Goal: Transaction & Acquisition: Purchase product/service

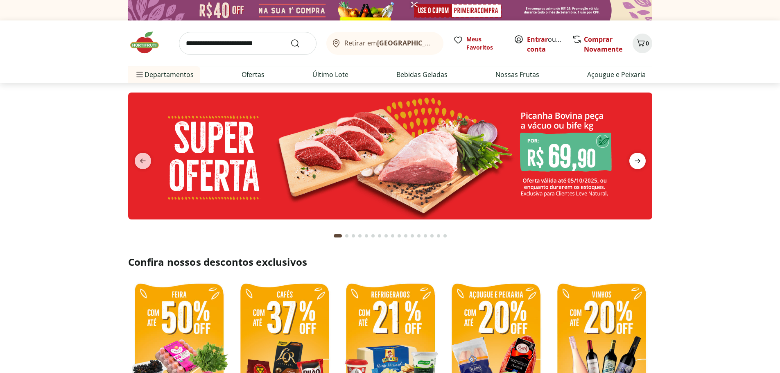
click at [640, 157] on icon "next" at bounding box center [638, 161] width 10 height 10
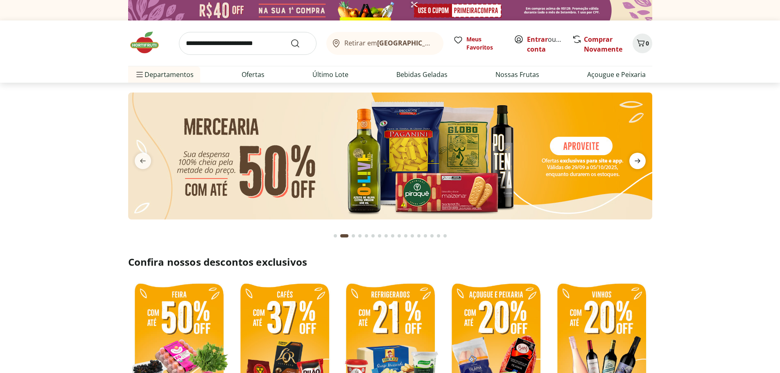
click at [640, 157] on icon "next" at bounding box center [638, 161] width 10 height 10
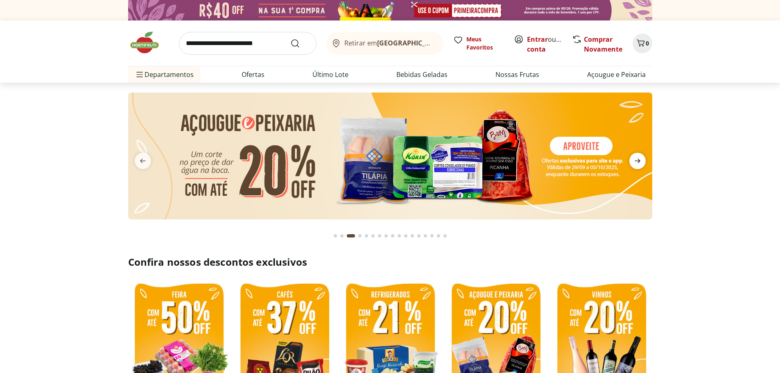
click at [640, 157] on icon "next" at bounding box center [638, 161] width 10 height 10
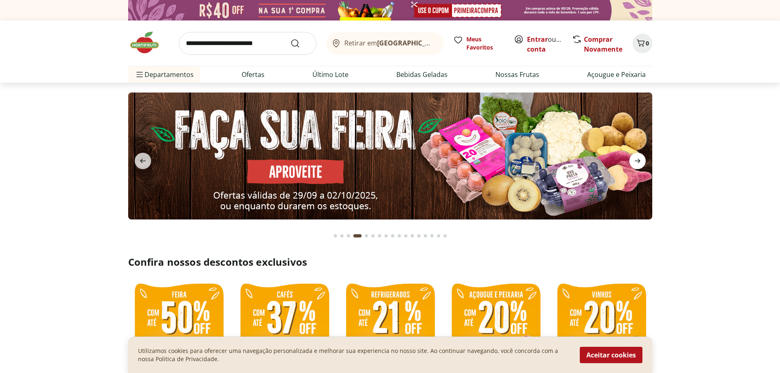
click at [640, 157] on icon "next" at bounding box center [638, 161] width 10 height 10
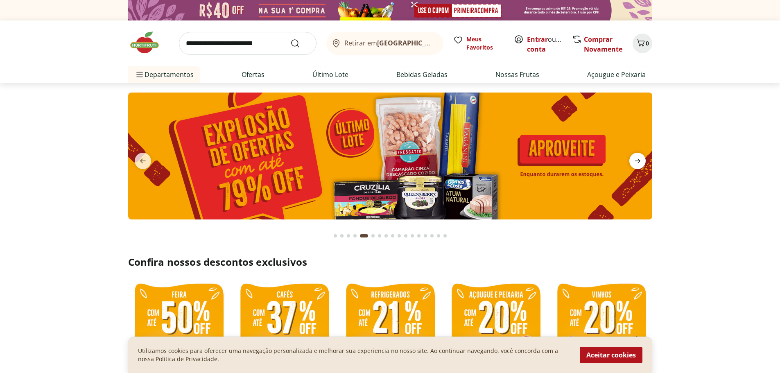
click at [640, 157] on icon "next" at bounding box center [638, 161] width 10 height 10
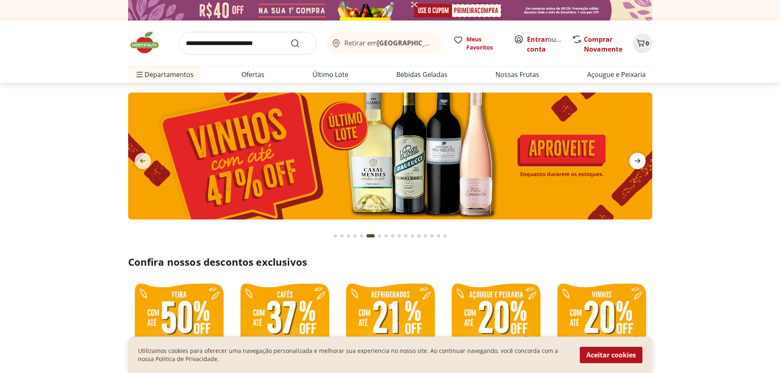
click at [640, 157] on icon "next" at bounding box center [638, 161] width 10 height 10
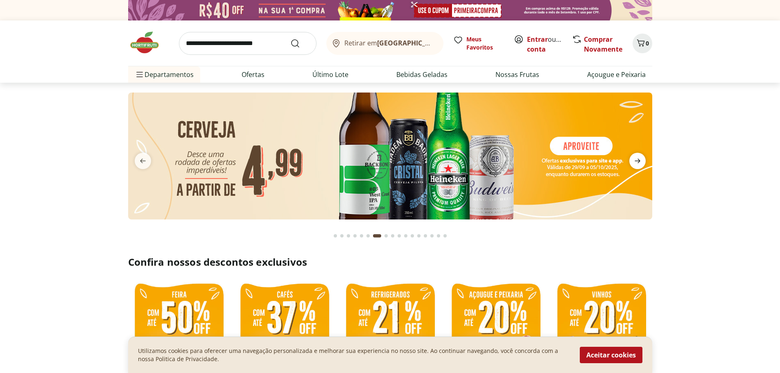
click at [640, 157] on icon "next" at bounding box center [638, 161] width 10 height 10
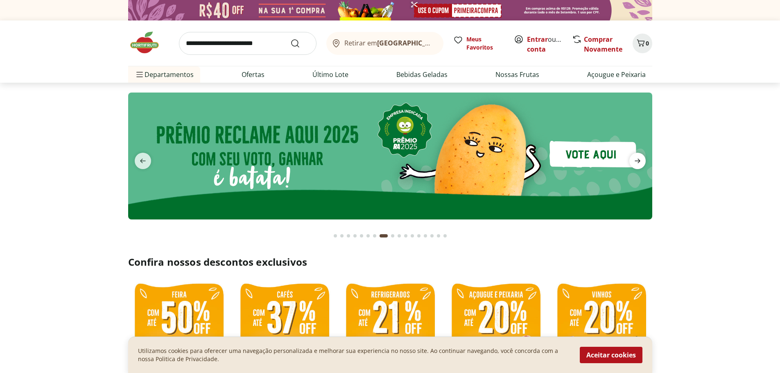
click at [640, 157] on icon "next" at bounding box center [638, 161] width 10 height 10
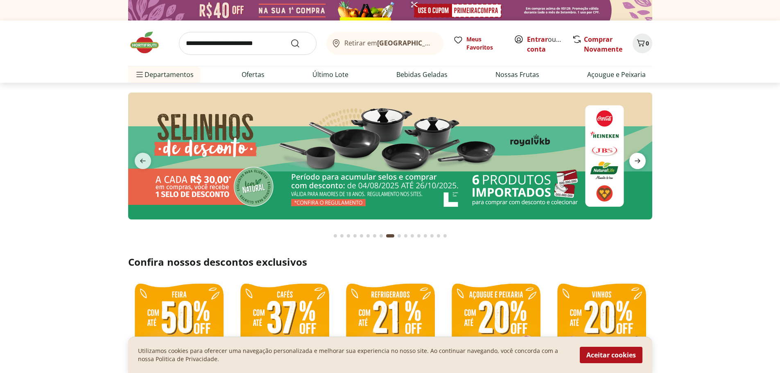
click at [640, 157] on icon "next" at bounding box center [638, 161] width 10 height 10
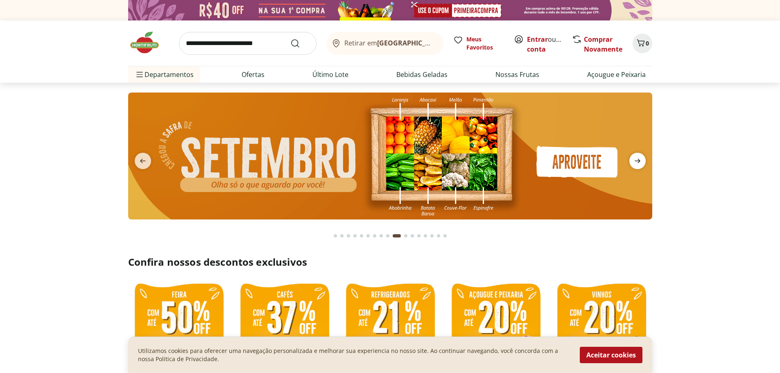
click at [640, 157] on icon "next" at bounding box center [638, 161] width 10 height 10
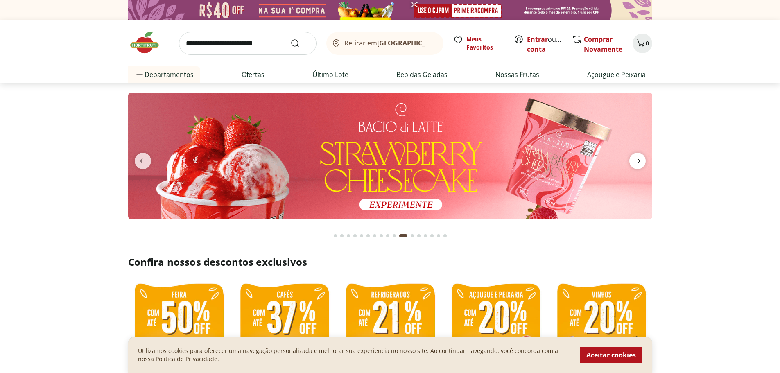
click at [640, 157] on icon "next" at bounding box center [638, 161] width 10 height 10
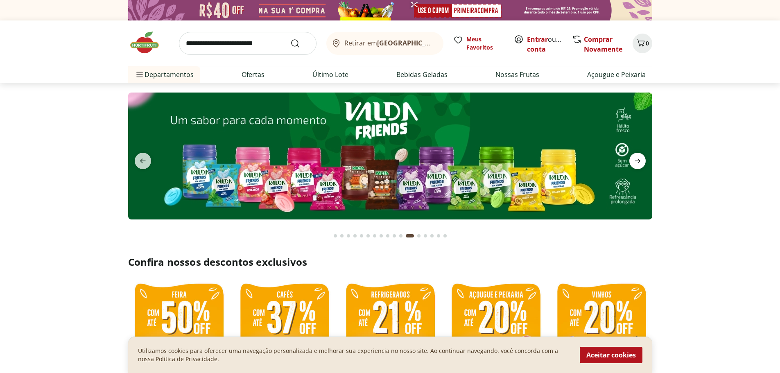
click at [640, 157] on icon "next" at bounding box center [638, 161] width 10 height 10
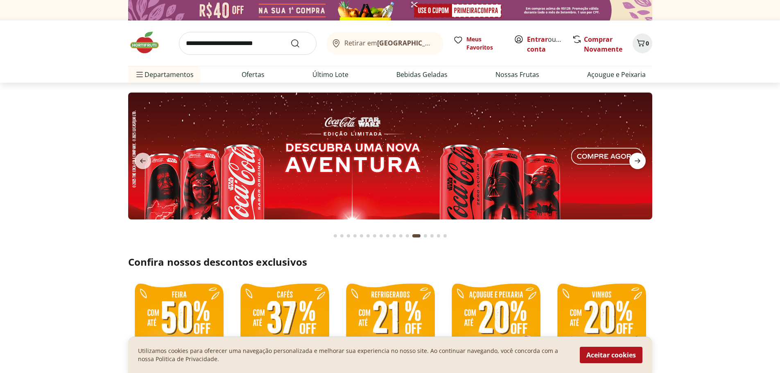
click at [640, 157] on icon "next" at bounding box center [638, 161] width 10 height 10
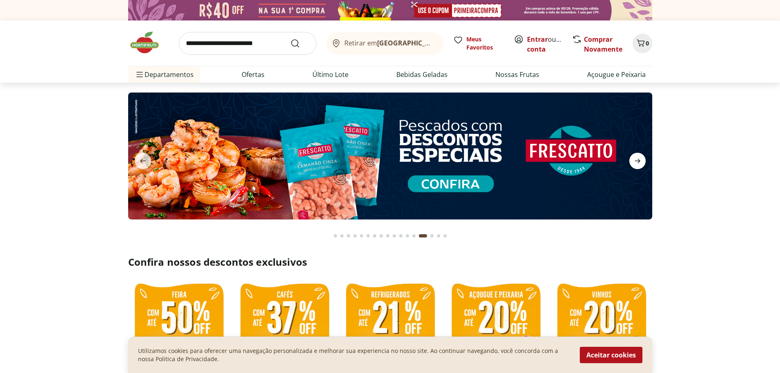
click at [640, 157] on icon "next" at bounding box center [638, 161] width 10 height 10
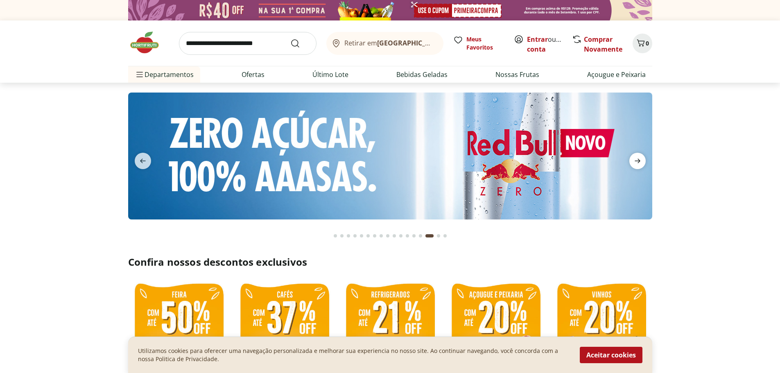
click at [640, 157] on icon "next" at bounding box center [638, 161] width 10 height 10
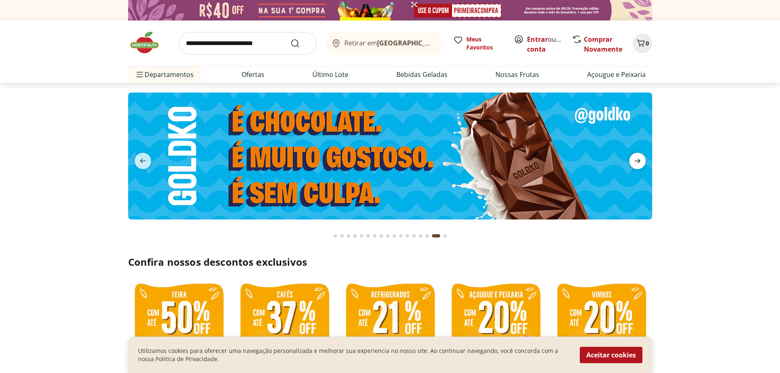
click at [640, 157] on icon "next" at bounding box center [638, 161] width 10 height 10
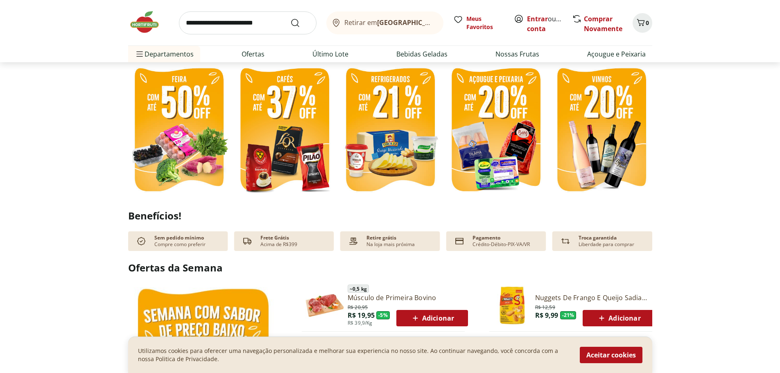
scroll to position [369, 0]
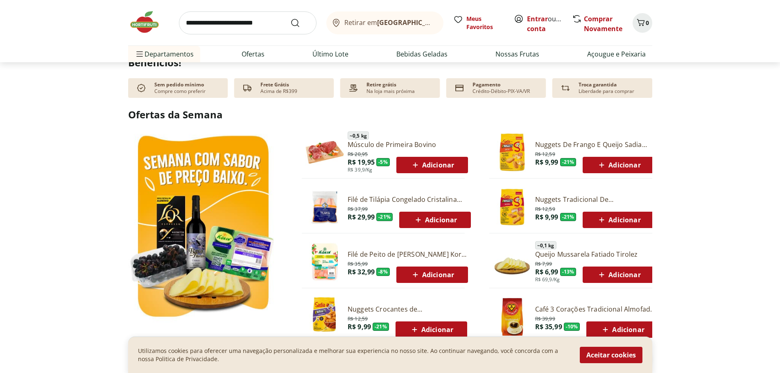
click at [456, 216] on span "Adicionar" at bounding box center [435, 220] width 44 height 10
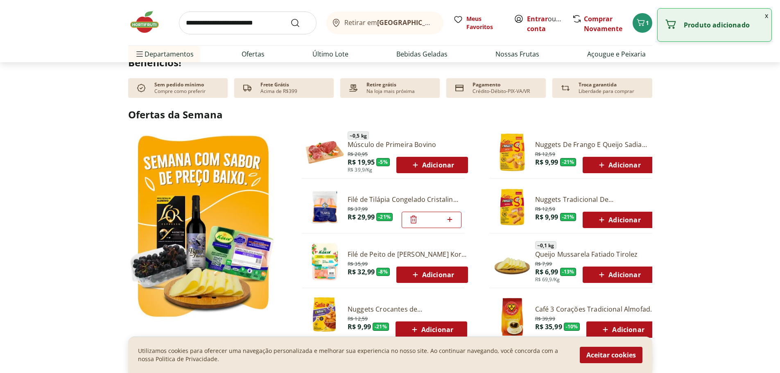
click at [449, 219] on icon at bounding box center [450, 220] width 10 height 10
type input "*"
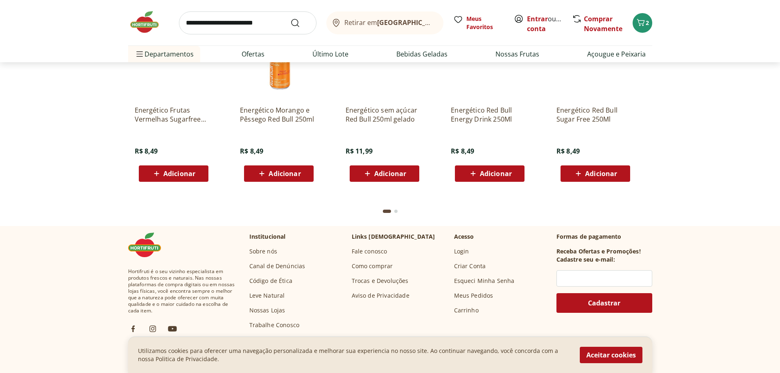
scroll to position [2294, 0]
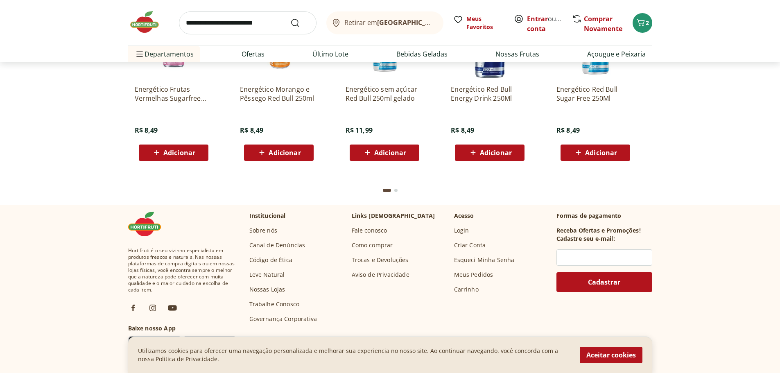
click at [242, 27] on input "search" at bounding box center [248, 22] width 138 height 23
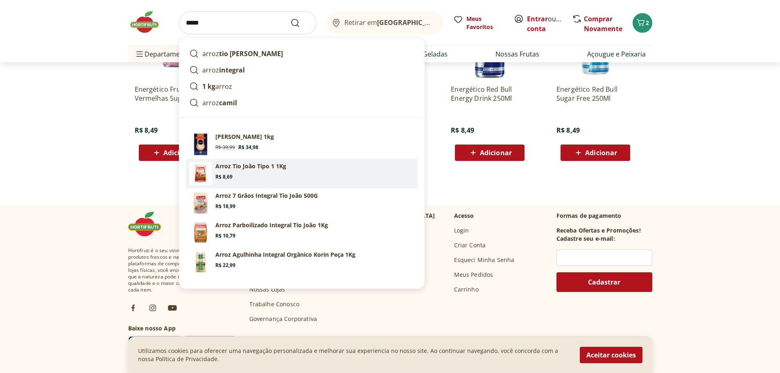
click at [258, 176] on section "Arroz Tio João Tipo 1 1Kg Price: R$ 8,69" at bounding box center [314, 171] width 199 height 18
type input "**********"
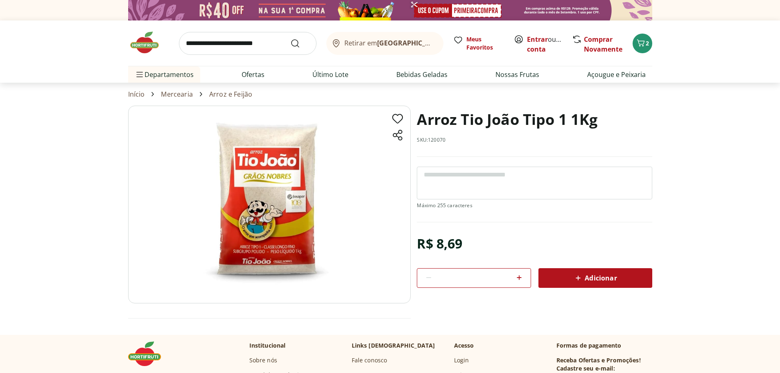
click at [589, 279] on span "Adicionar" at bounding box center [594, 278] width 43 height 10
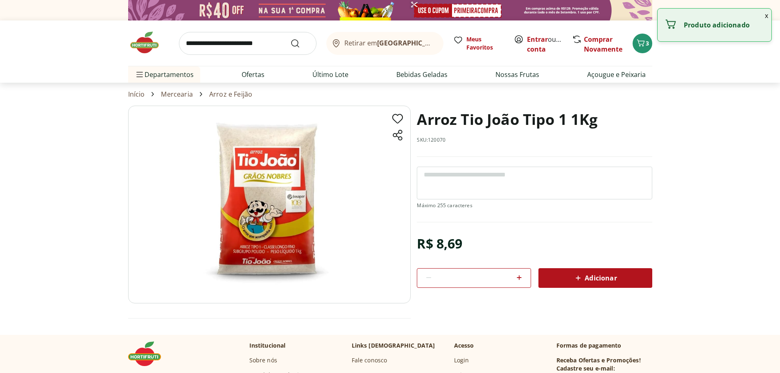
click at [270, 42] on input "search" at bounding box center [248, 43] width 138 height 23
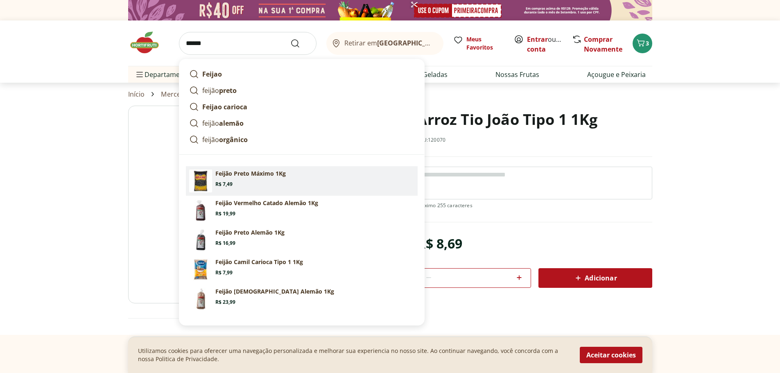
click at [263, 177] on p "Feijão Preto Máximo 1Kg" at bounding box center [250, 174] width 70 height 8
type input "**********"
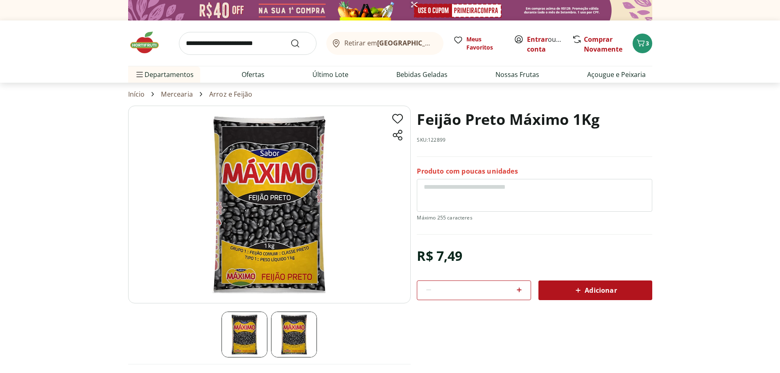
click at [582, 285] on div "Adicionar" at bounding box center [595, 290] width 101 height 15
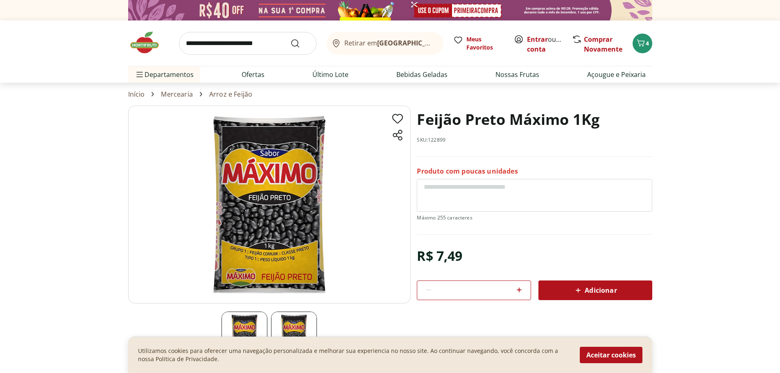
click at [274, 38] on input "search" at bounding box center [248, 43] width 138 height 23
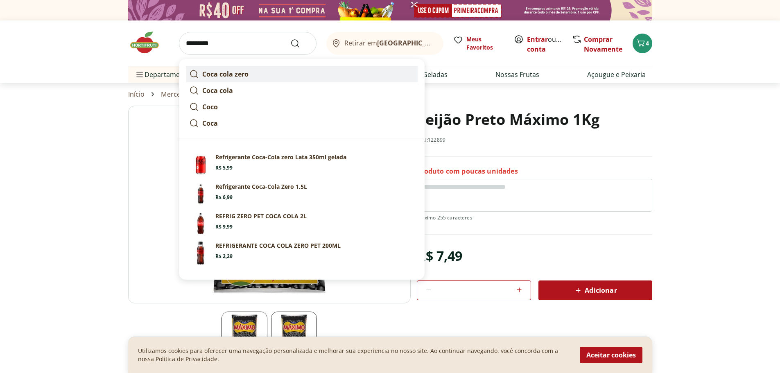
click at [249, 70] on link "Coca cola zero" at bounding box center [302, 74] width 232 height 16
type input "**********"
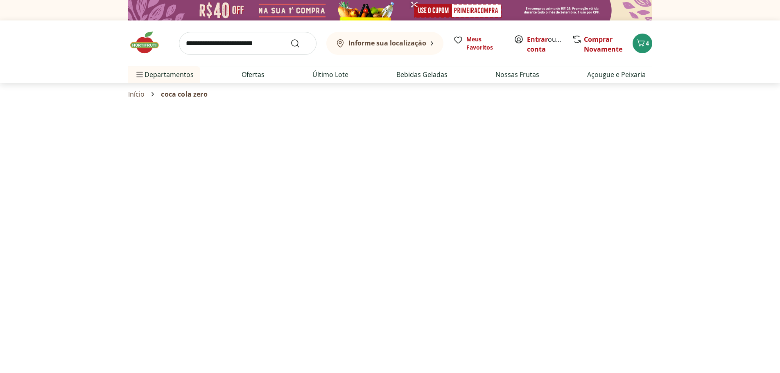
select select "**********"
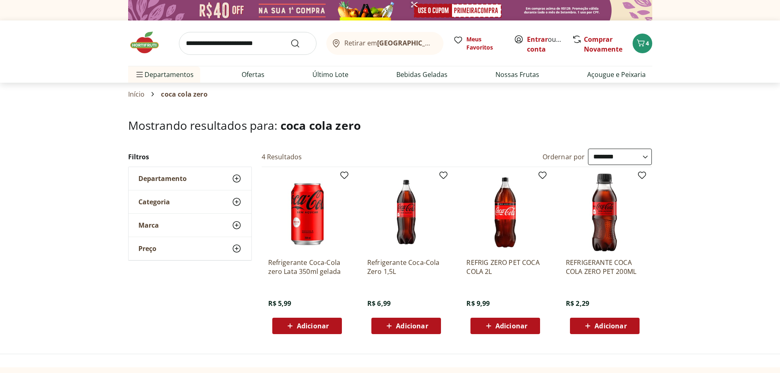
click at [427, 329] on span "Adicionar" at bounding box center [412, 326] width 32 height 7
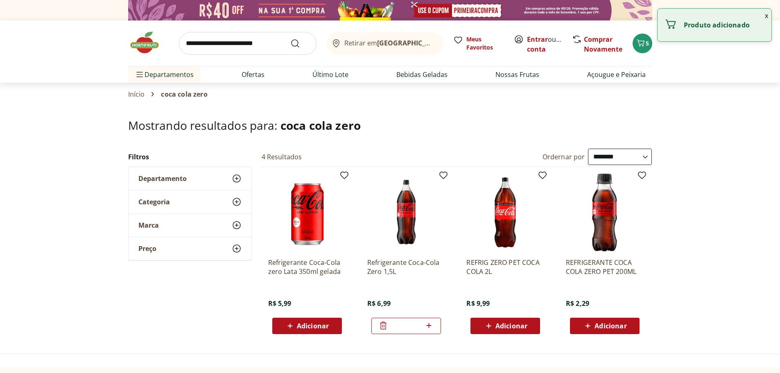
click at [434, 324] on icon at bounding box center [429, 326] width 10 height 10
click at [432, 324] on icon at bounding box center [429, 326] width 10 height 10
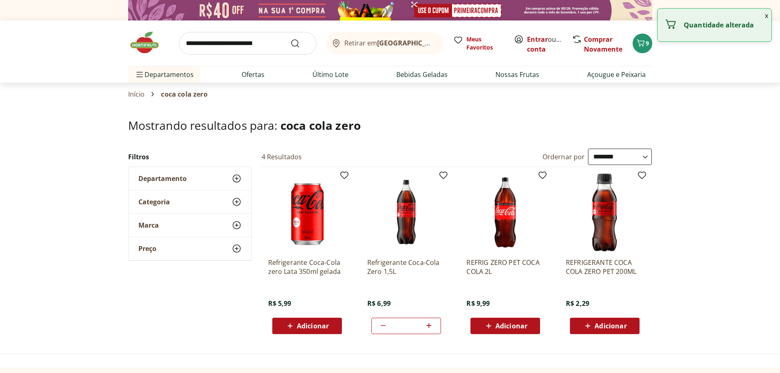
type input "*"
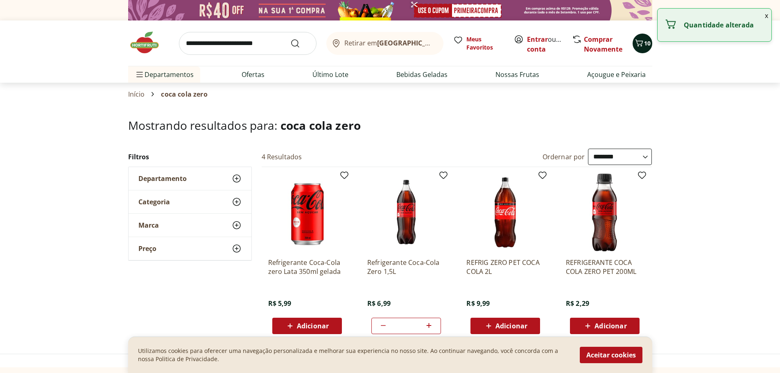
click at [646, 50] on button "10" at bounding box center [643, 44] width 20 height 20
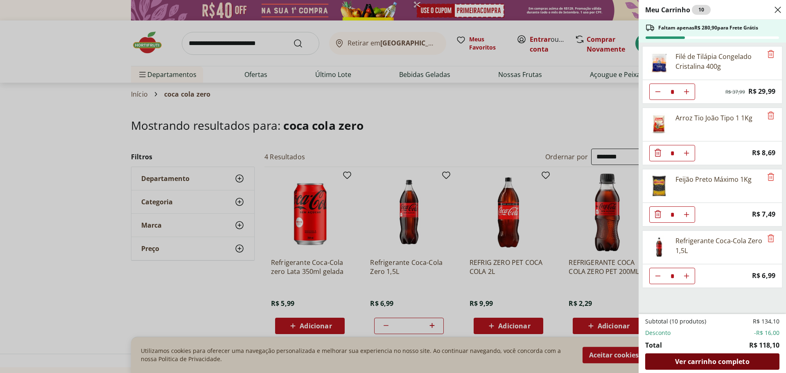
click at [702, 359] on span "Ver carrinho completo" at bounding box center [712, 361] width 74 height 7
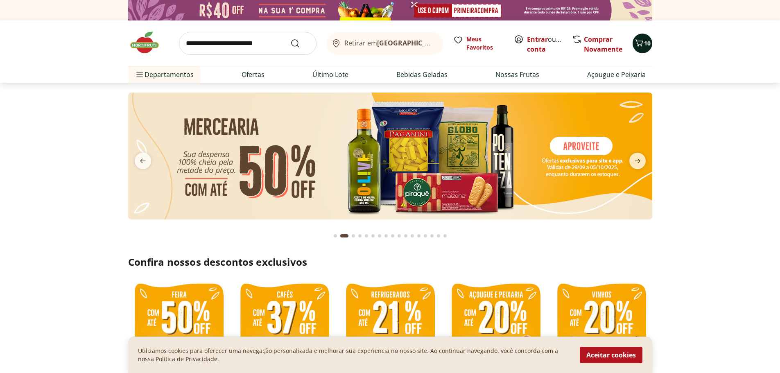
click at [642, 41] on icon "Carrinho" at bounding box center [640, 43] width 10 height 10
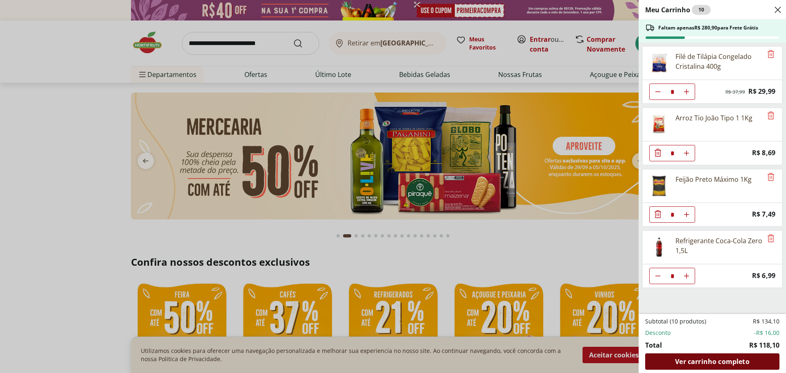
click at [688, 358] on span "Ver carrinho completo" at bounding box center [712, 361] width 74 height 7
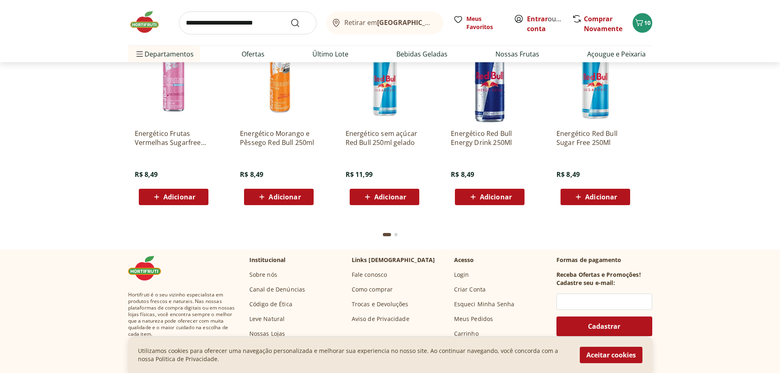
scroll to position [2232, 0]
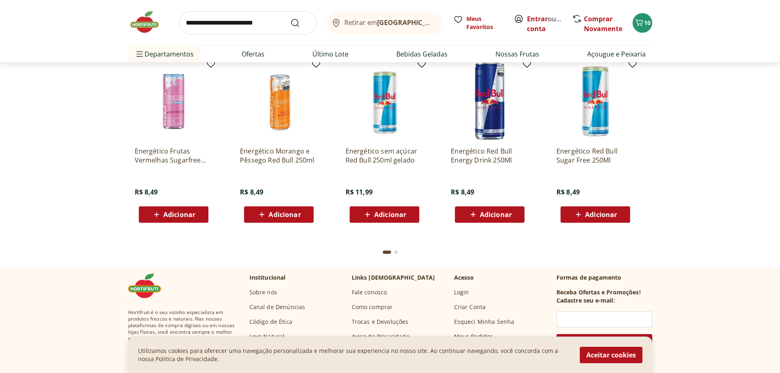
click at [147, 26] on img at bounding box center [148, 22] width 41 height 25
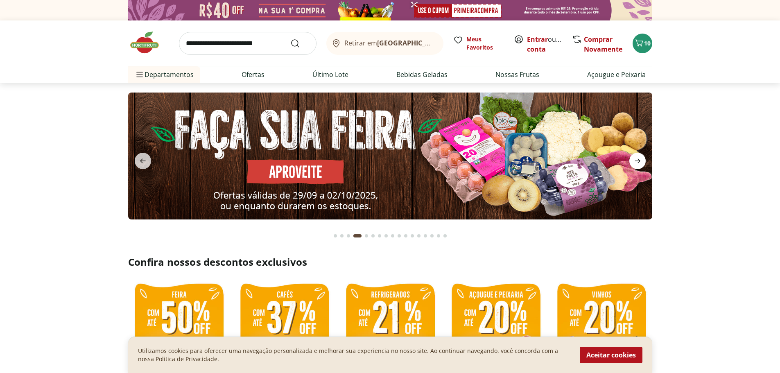
click at [637, 159] on icon "next" at bounding box center [638, 161] width 10 height 10
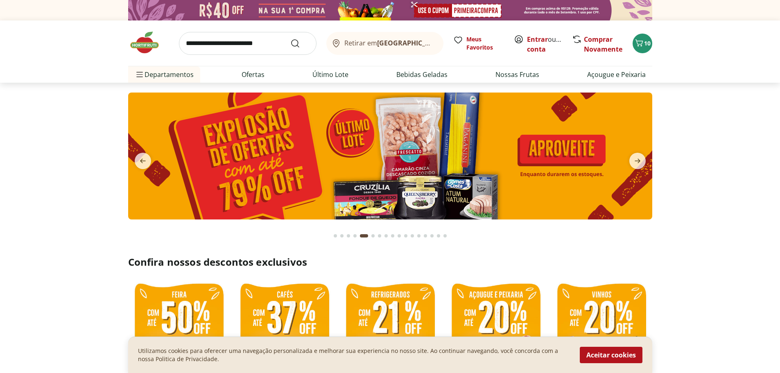
click at [397, 163] on img at bounding box center [390, 156] width 524 height 127
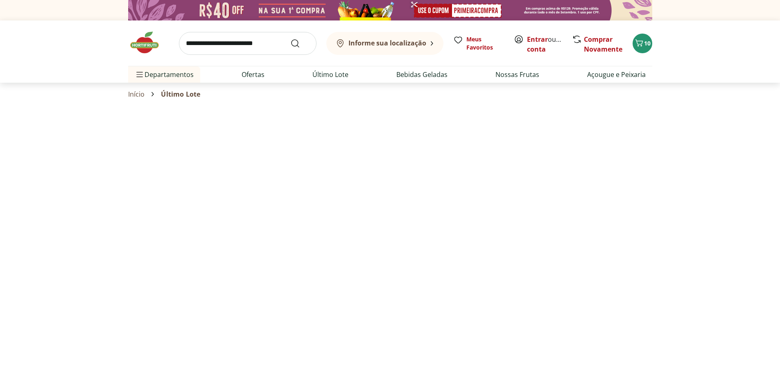
select select "**********"
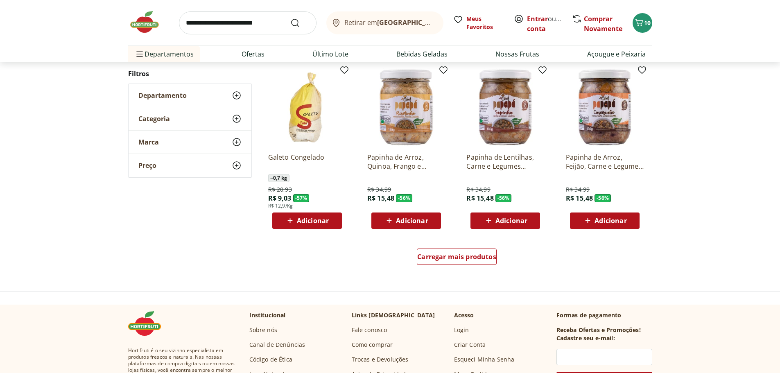
scroll to position [451, 0]
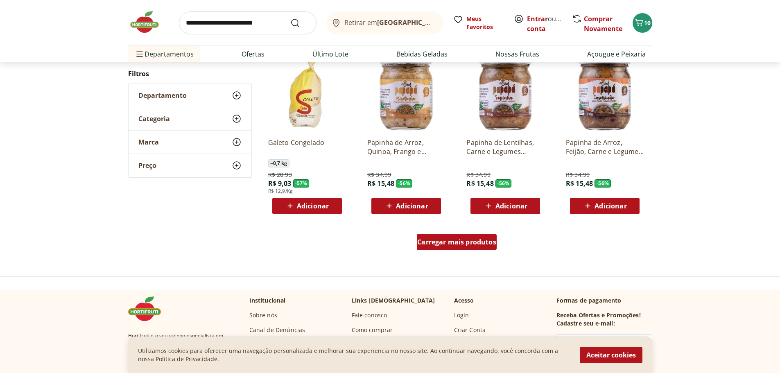
click at [476, 244] on span "Carregar mais produtos" at bounding box center [456, 242] width 79 height 7
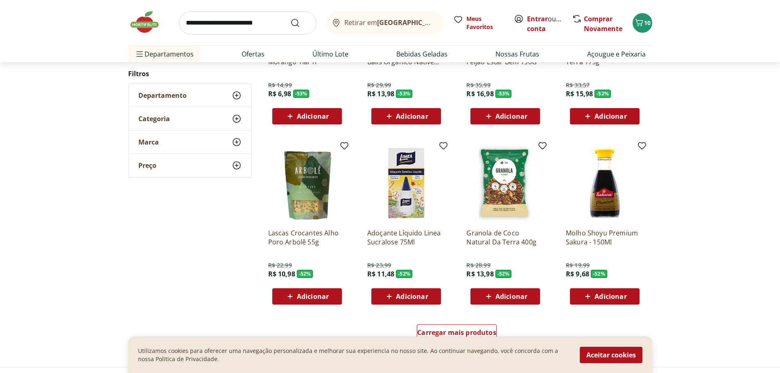
scroll to position [983, 0]
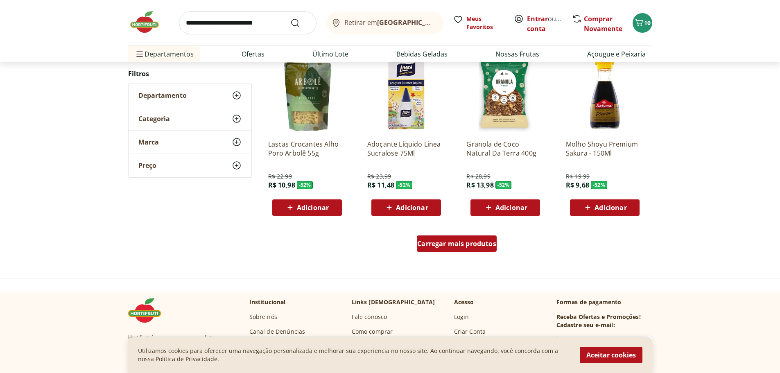
click at [470, 243] on span "Carregar mais produtos" at bounding box center [456, 243] width 79 height 7
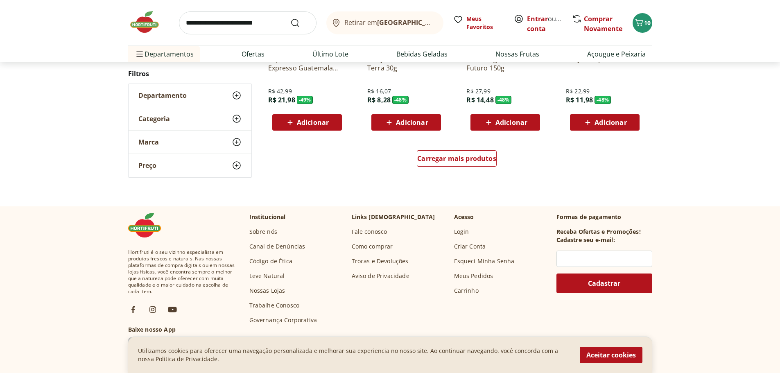
scroll to position [1557, 0]
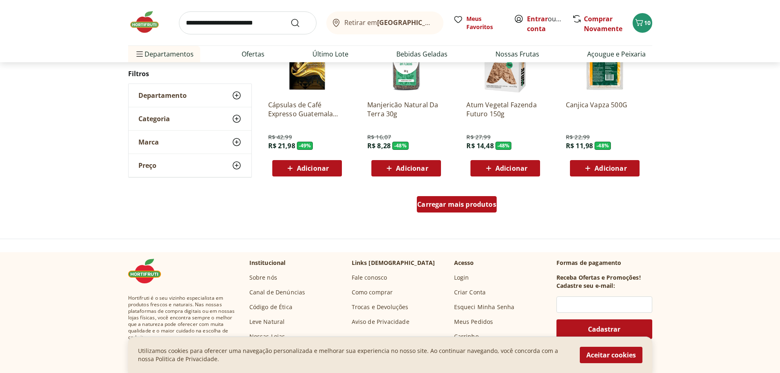
click at [455, 205] on span "Carregar mais produtos" at bounding box center [456, 204] width 79 height 7
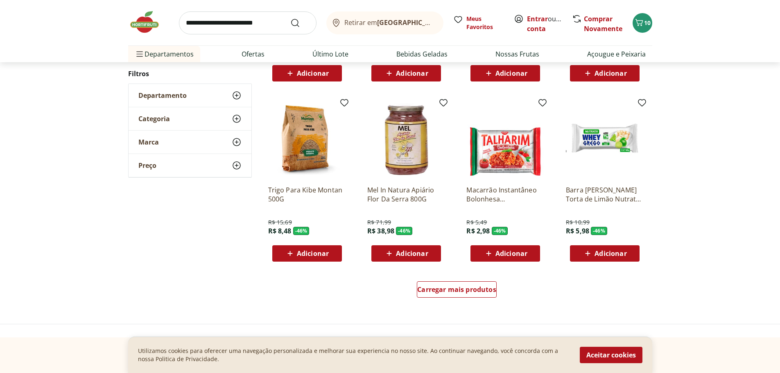
scroll to position [2007, 0]
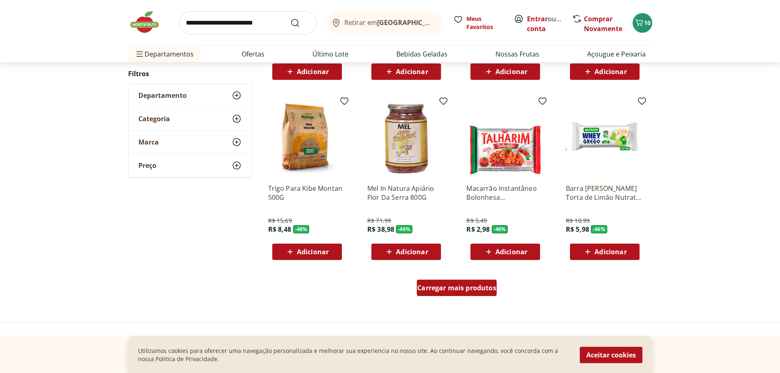
click at [476, 291] on span "Carregar mais produtos" at bounding box center [456, 288] width 79 height 7
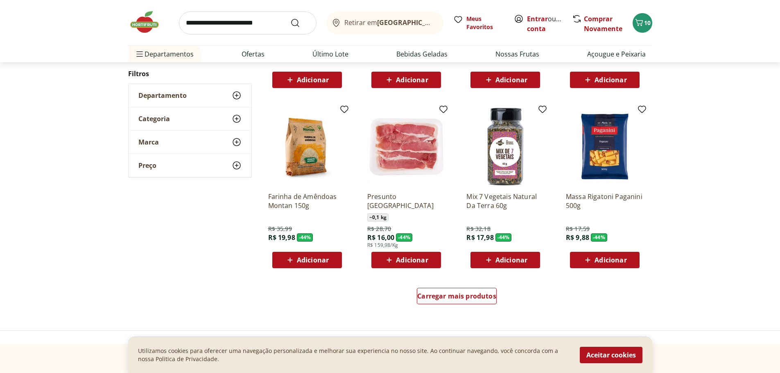
scroll to position [2540, 0]
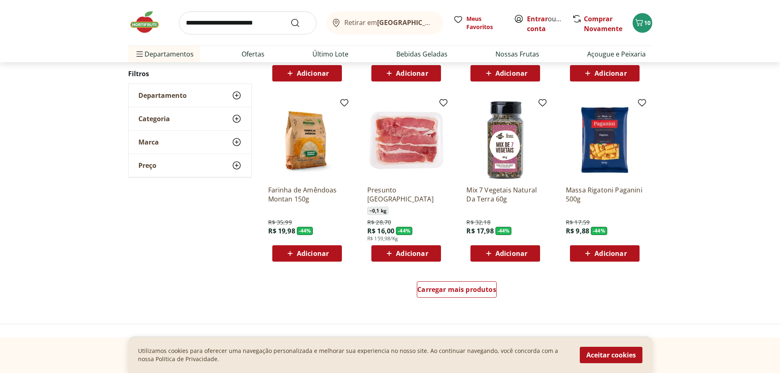
click at [614, 252] on span "Adicionar" at bounding box center [611, 253] width 32 height 7
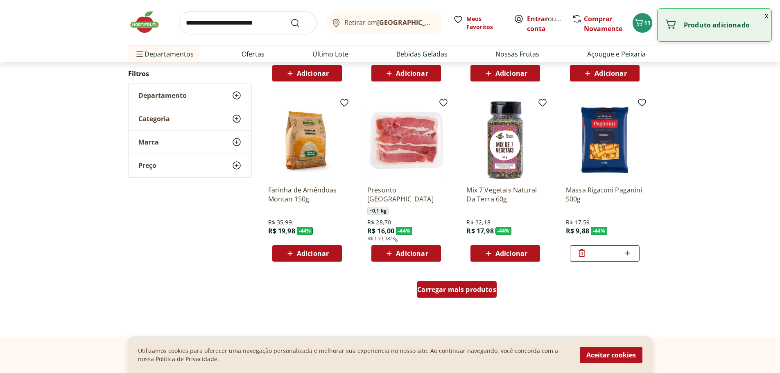
click at [449, 297] on div "Carregar mais produtos" at bounding box center [457, 289] width 80 height 16
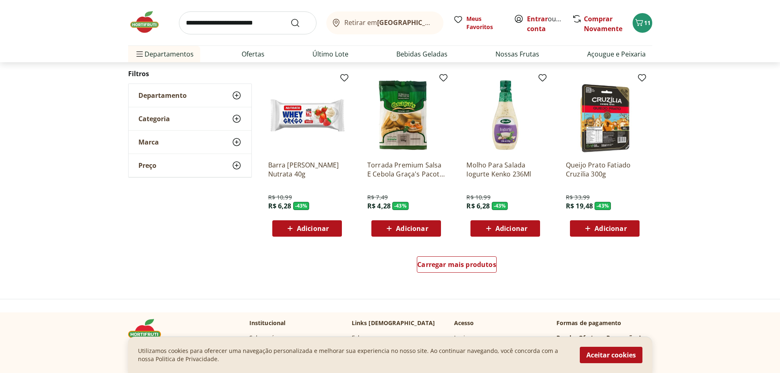
scroll to position [3113, 0]
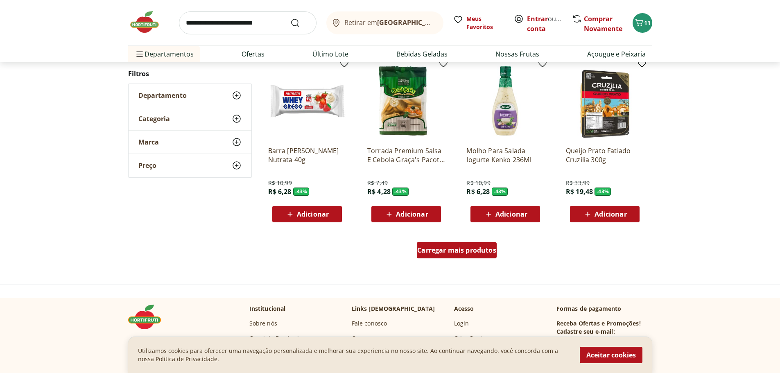
click at [474, 255] on div "Carregar mais produtos" at bounding box center [457, 250] width 80 height 16
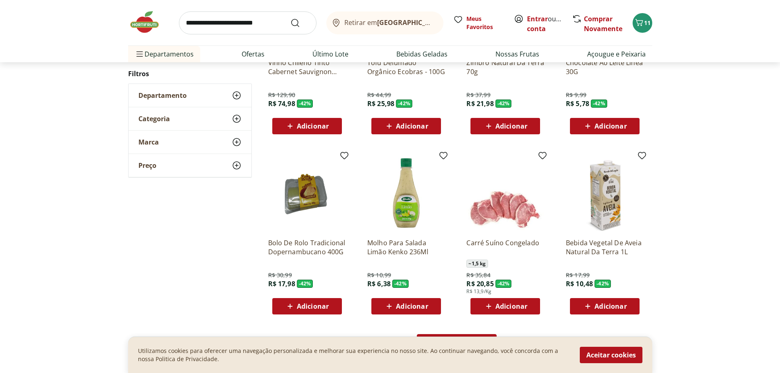
scroll to position [3646, 0]
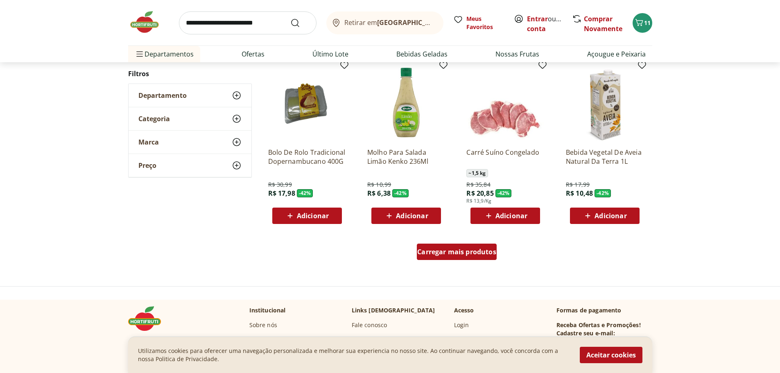
click at [474, 253] on span "Carregar mais produtos" at bounding box center [456, 252] width 79 height 7
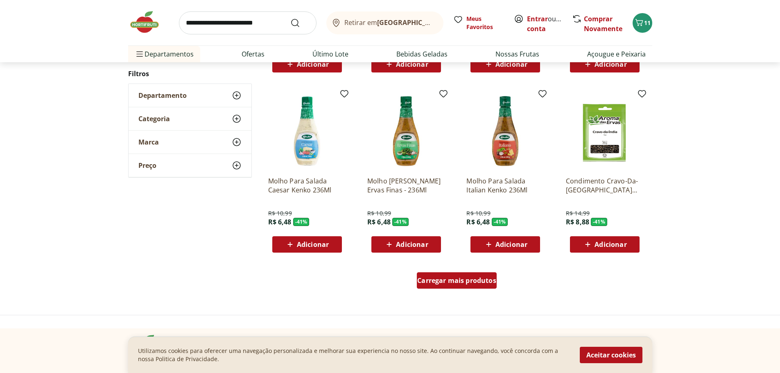
scroll to position [4178, 0]
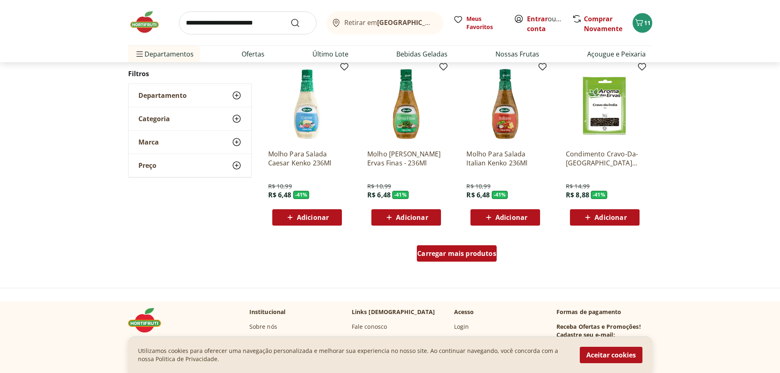
click at [477, 260] on div "Carregar mais produtos" at bounding box center [457, 253] width 80 height 16
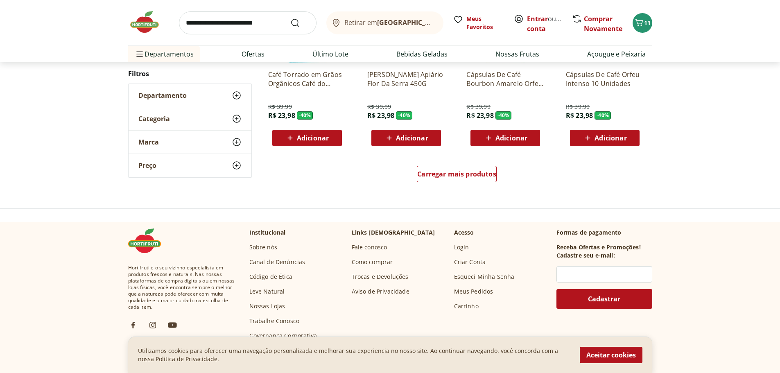
scroll to position [4793, 0]
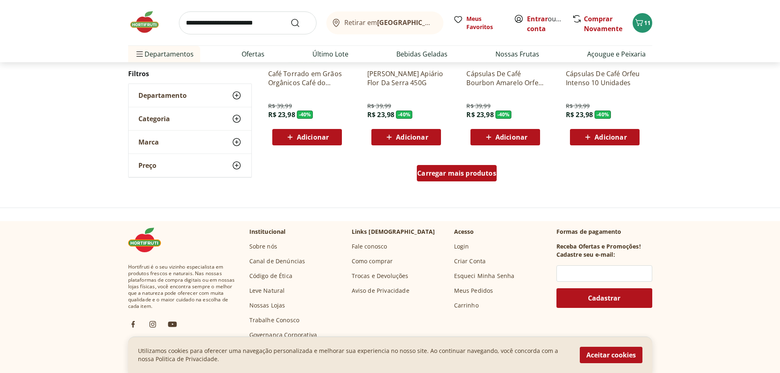
click at [476, 182] on link "Carregar mais produtos" at bounding box center [457, 175] width 80 height 20
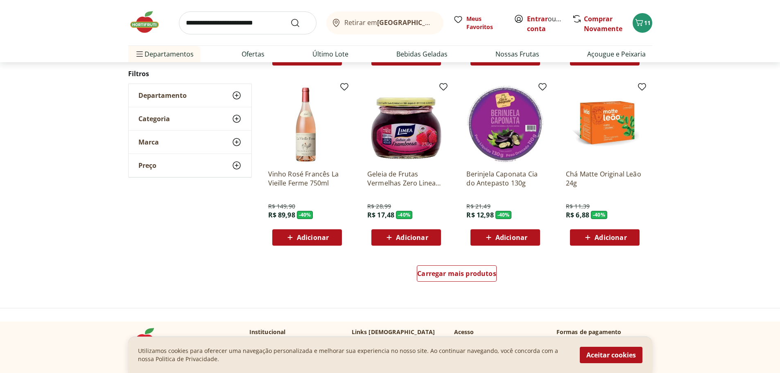
scroll to position [5284, 0]
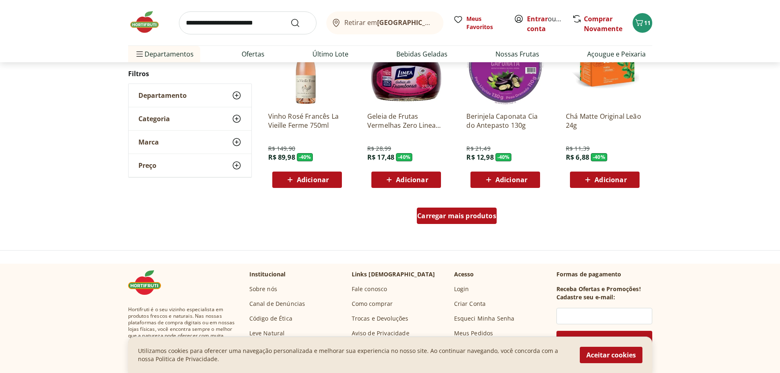
click at [474, 219] on span "Carregar mais produtos" at bounding box center [456, 216] width 79 height 7
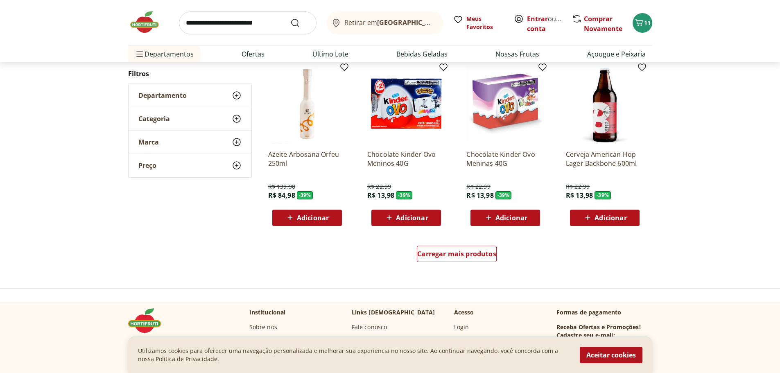
scroll to position [5734, 0]
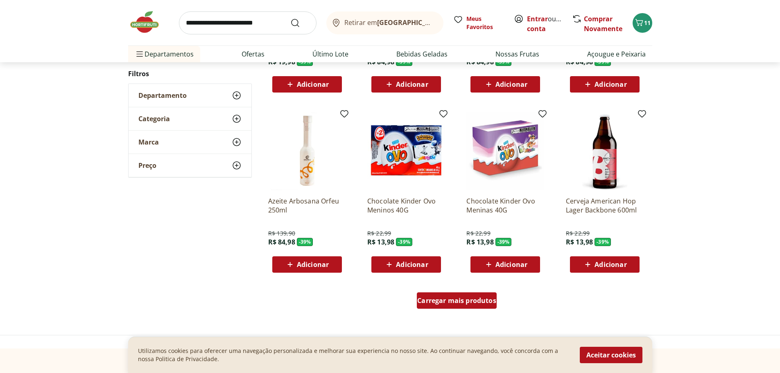
click at [470, 304] on span "Carregar mais produtos" at bounding box center [456, 300] width 79 height 7
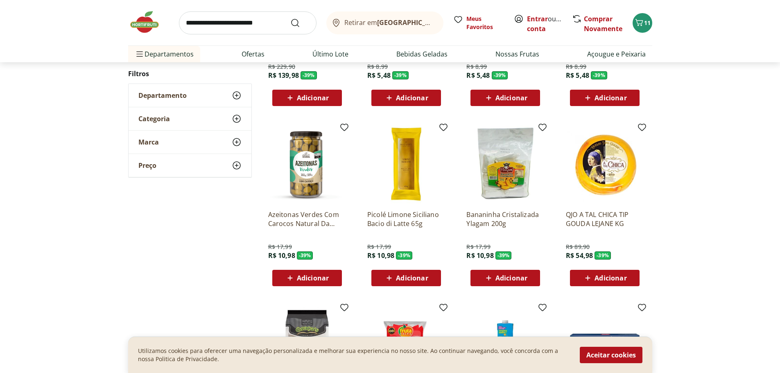
scroll to position [6266, 0]
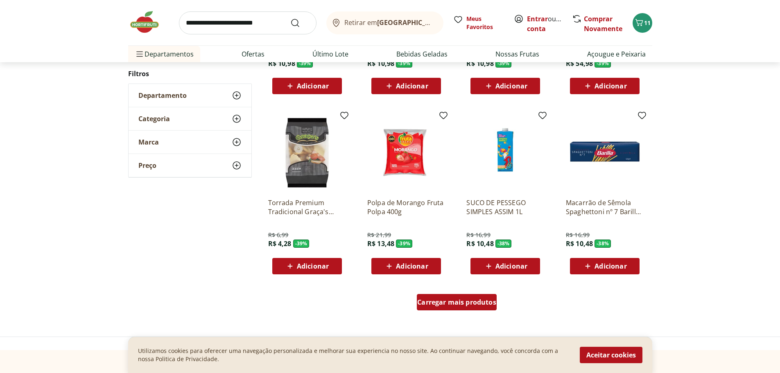
click at [468, 306] on span "Carregar mais produtos" at bounding box center [456, 302] width 79 height 7
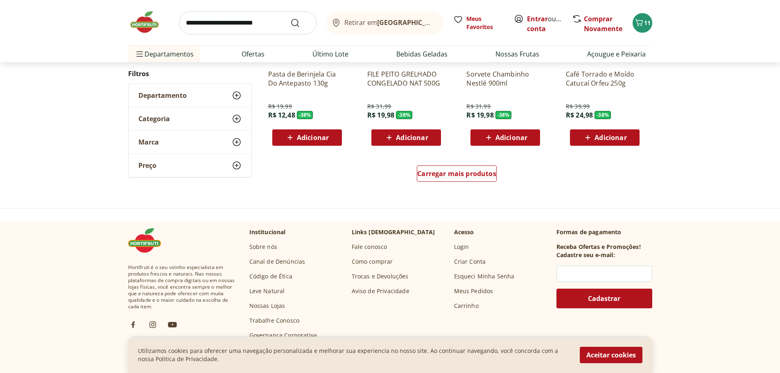
scroll to position [7003, 0]
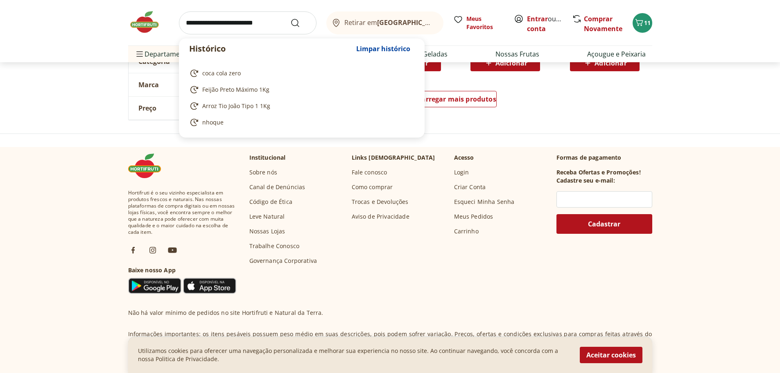
click at [230, 27] on input "search" at bounding box center [248, 22] width 138 height 23
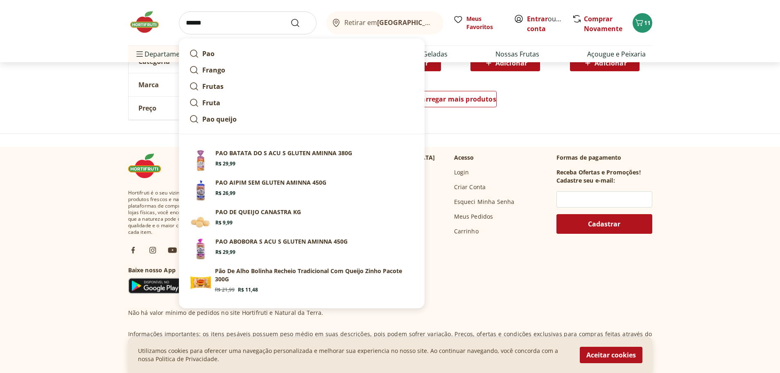
type input "******"
click at [290, 18] on button "Submit Search" at bounding box center [300, 23] width 20 height 10
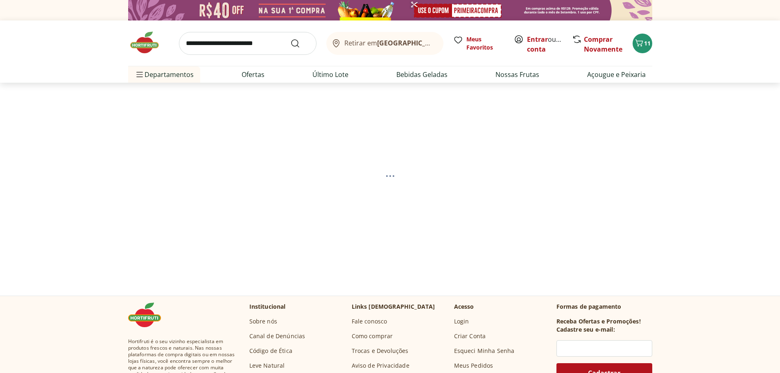
select select "**********"
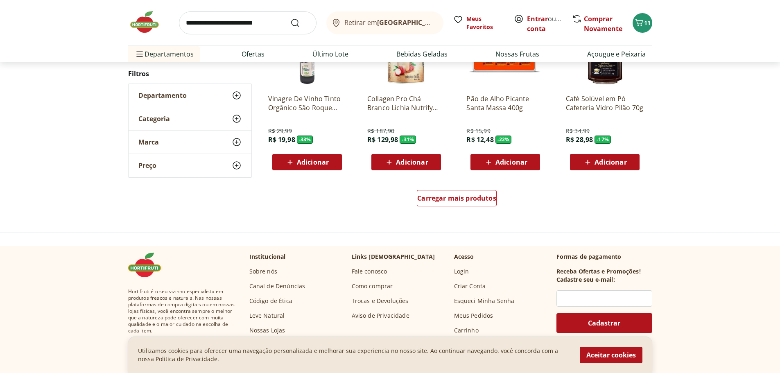
scroll to position [533, 0]
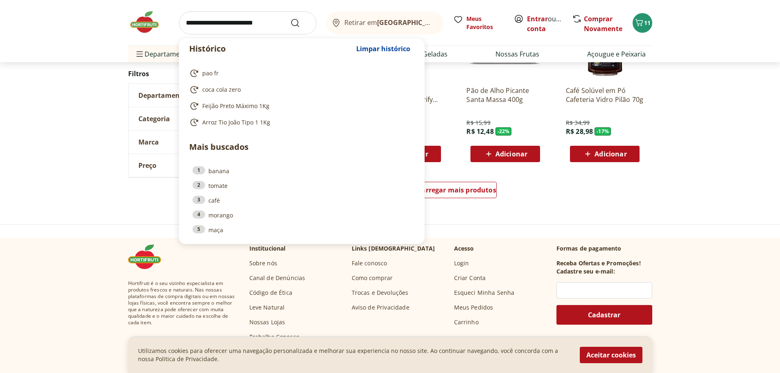
click at [190, 16] on input "search" at bounding box center [248, 22] width 138 height 23
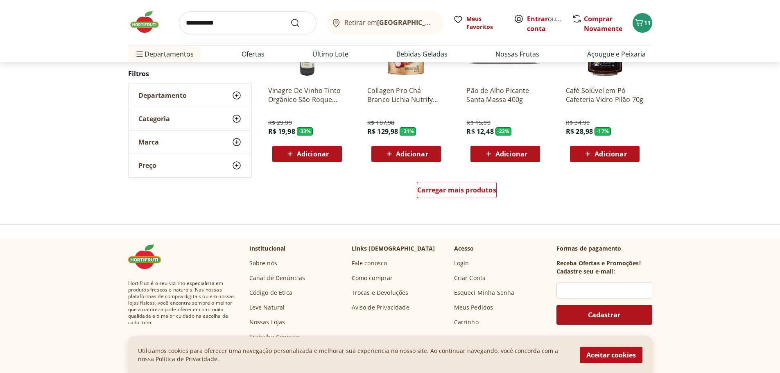
type input "**********"
click at [290, 18] on button "Submit Search" at bounding box center [300, 23] width 20 height 10
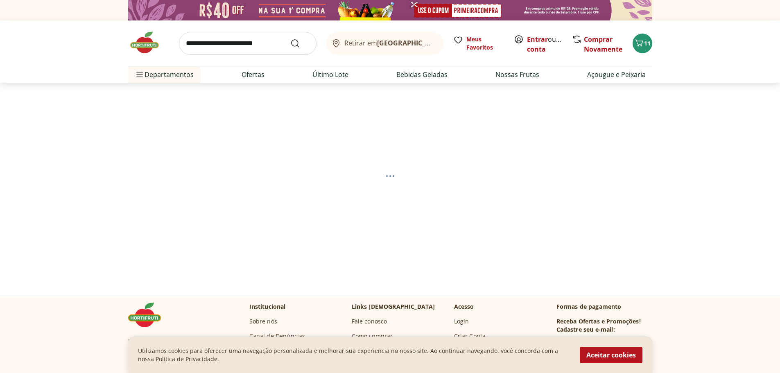
select select "**********"
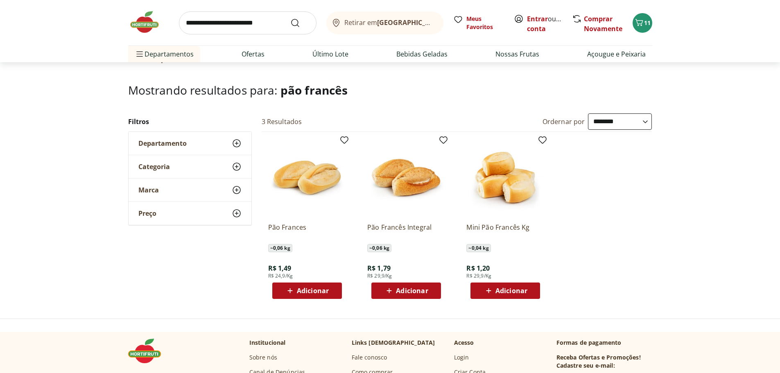
scroll to position [82, 0]
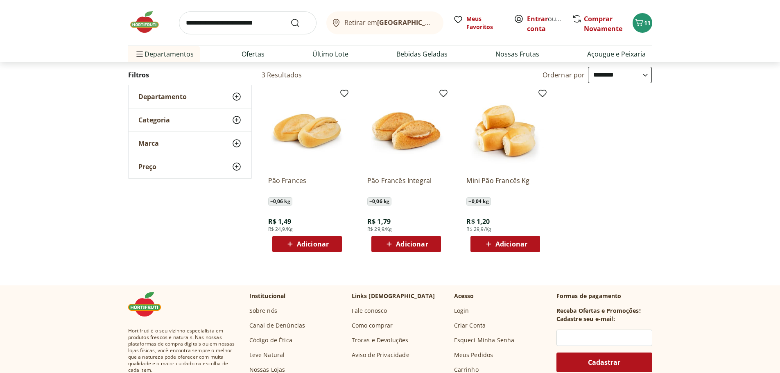
click at [317, 247] on span "Adicionar" at bounding box center [313, 244] width 32 height 7
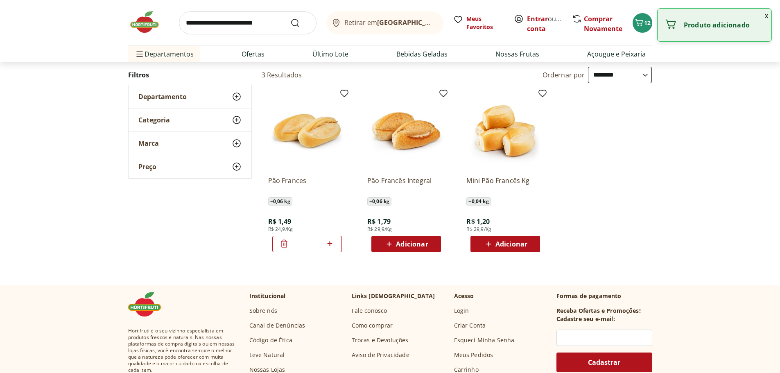
click at [332, 243] on icon at bounding box center [330, 243] width 5 height 5
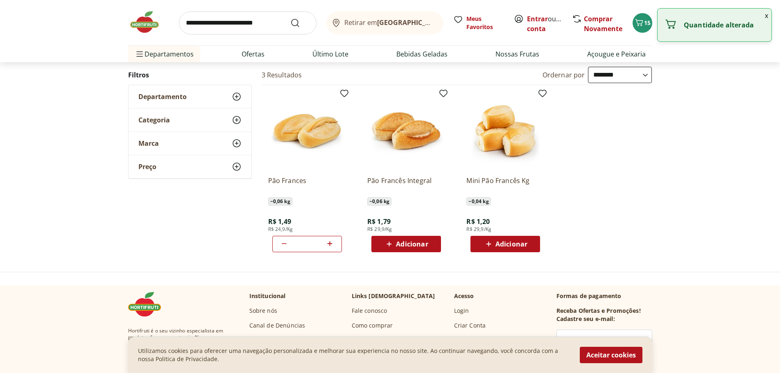
click at [332, 243] on icon at bounding box center [330, 243] width 5 height 5
type input "*"
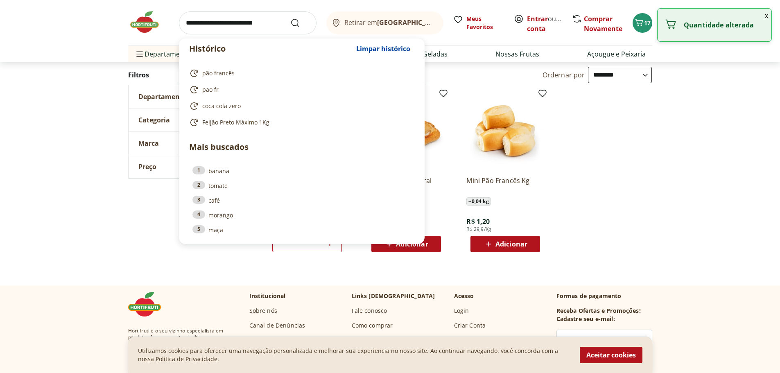
click at [223, 20] on input "search" at bounding box center [248, 22] width 138 height 23
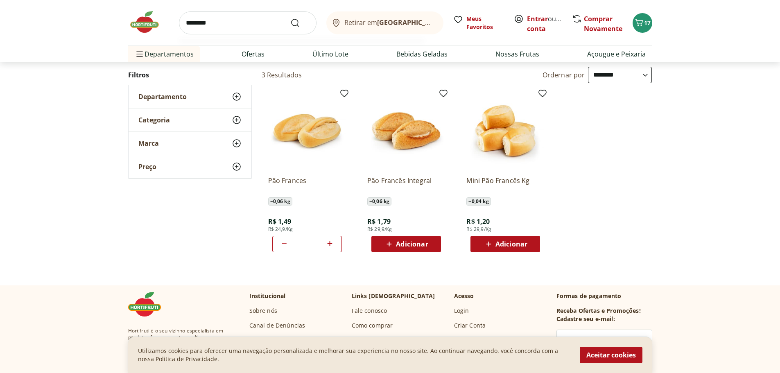
type input "********"
click at [290, 18] on button "Submit Search" at bounding box center [300, 23] width 20 height 10
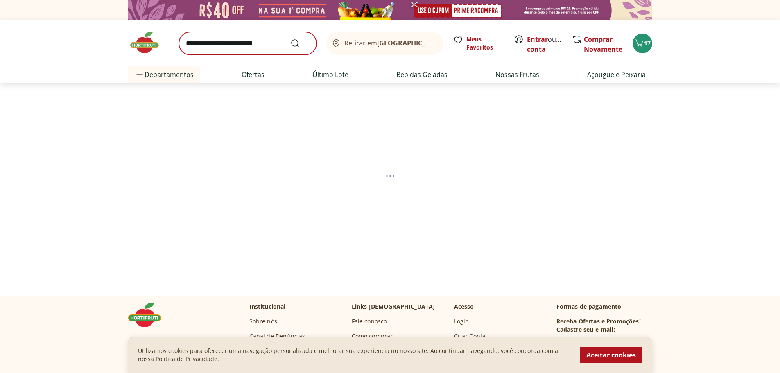
select select "**********"
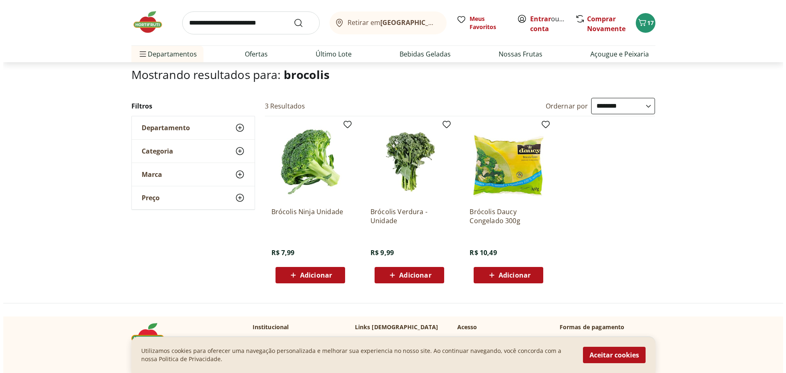
scroll to position [123, 0]
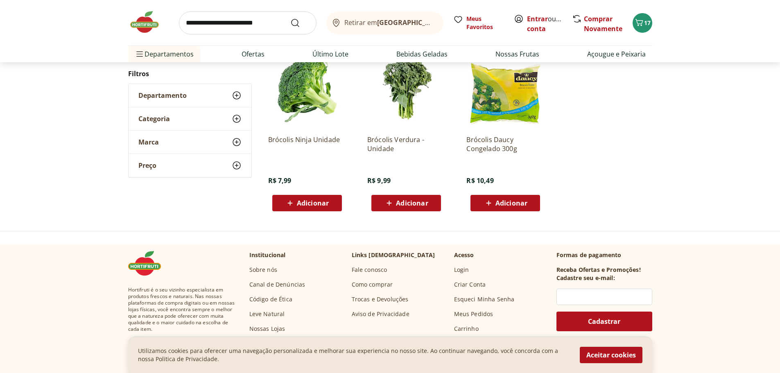
click at [328, 206] on span "Adicionar" at bounding box center [313, 203] width 32 height 7
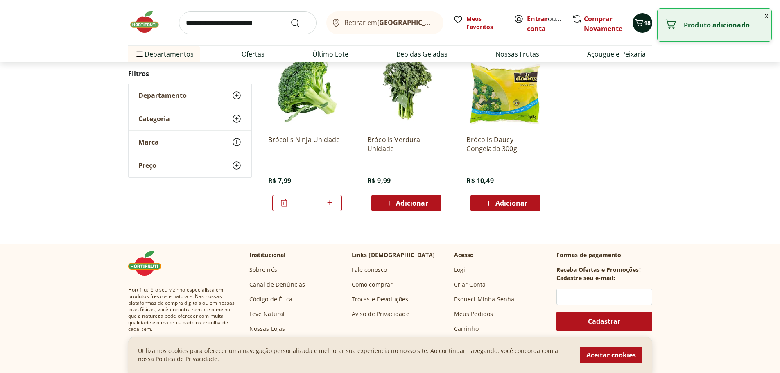
click at [648, 26] on span "18" at bounding box center [647, 23] width 7 height 8
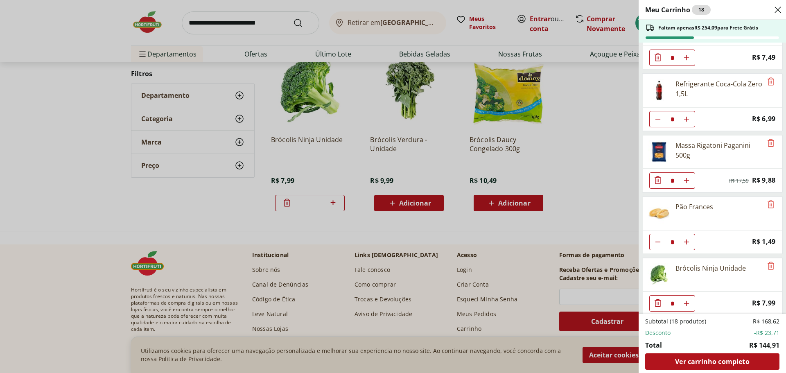
scroll to position [162, 0]
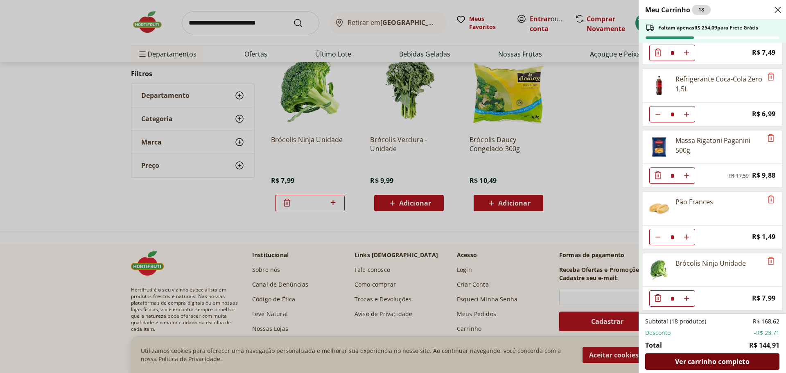
click at [725, 361] on span "Ver carrinho completo" at bounding box center [712, 361] width 74 height 7
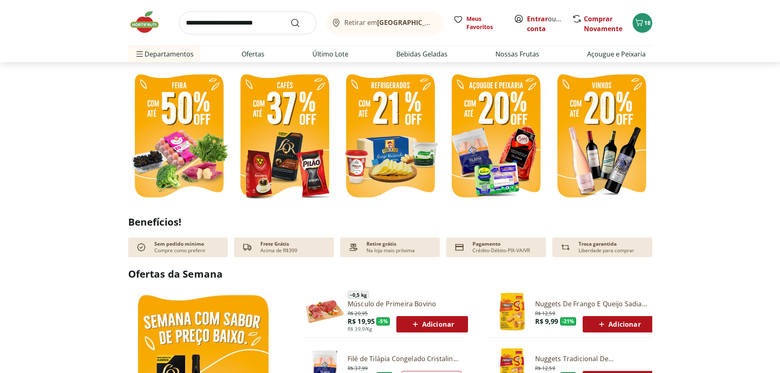
scroll to position [246, 0]
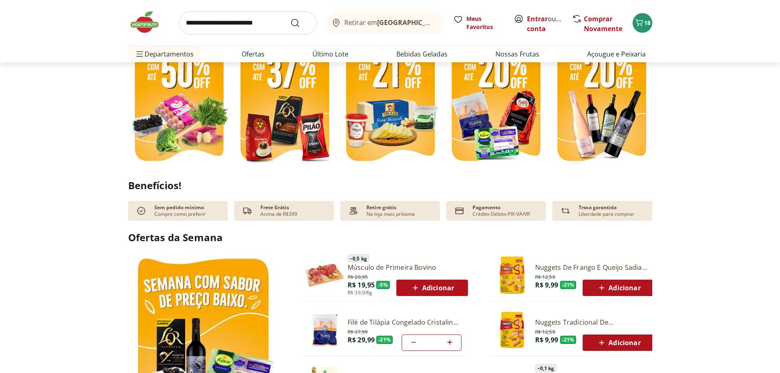
click at [406, 125] on img at bounding box center [391, 101] width 102 height 136
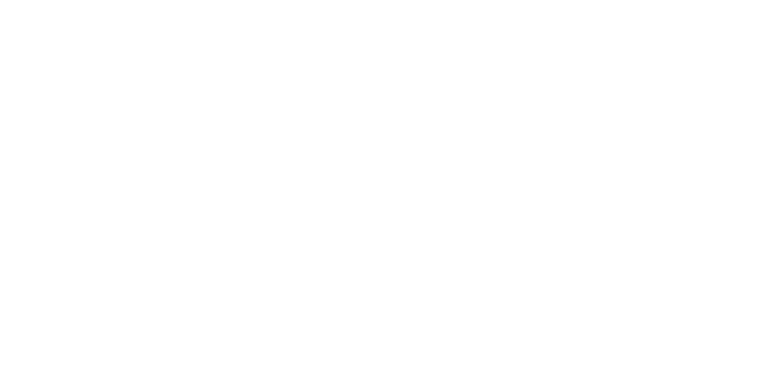
select select "**********"
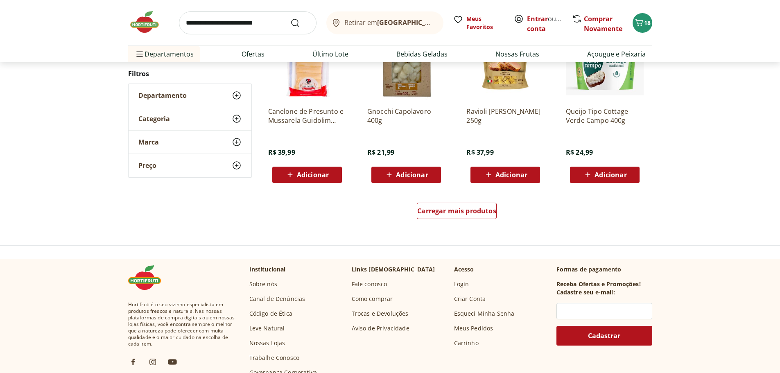
scroll to position [492, 0]
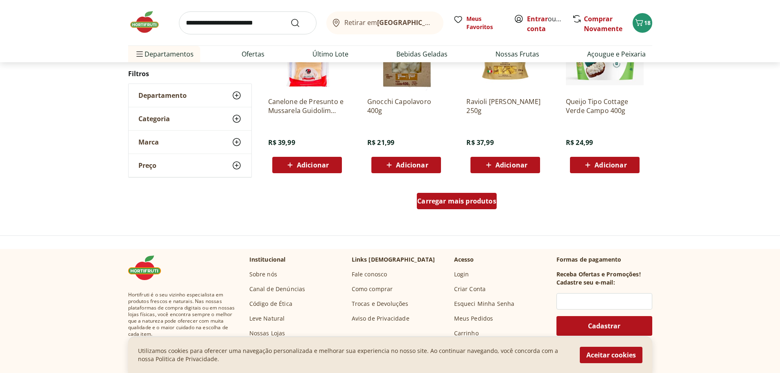
click at [460, 199] on span "Carregar mais produtos" at bounding box center [456, 201] width 79 height 7
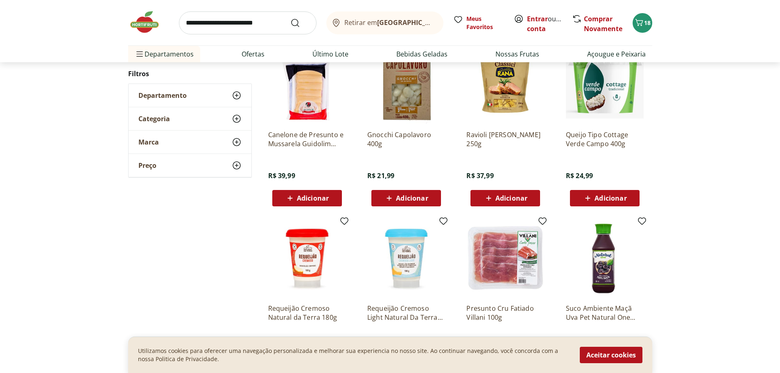
scroll to position [451, 0]
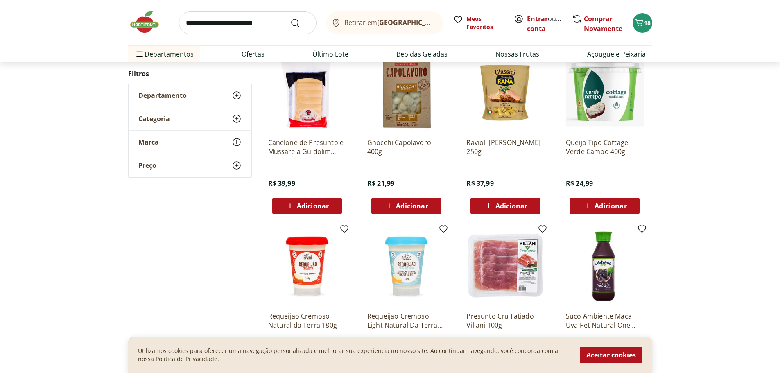
click at [613, 98] on img at bounding box center [605, 93] width 78 height 78
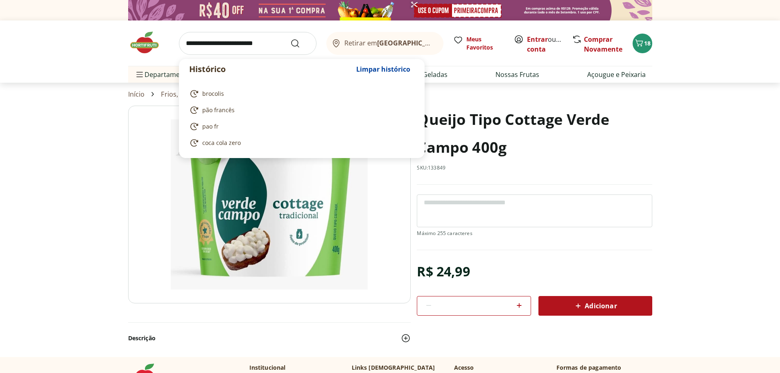
click at [204, 42] on input "search" at bounding box center [248, 43] width 138 height 23
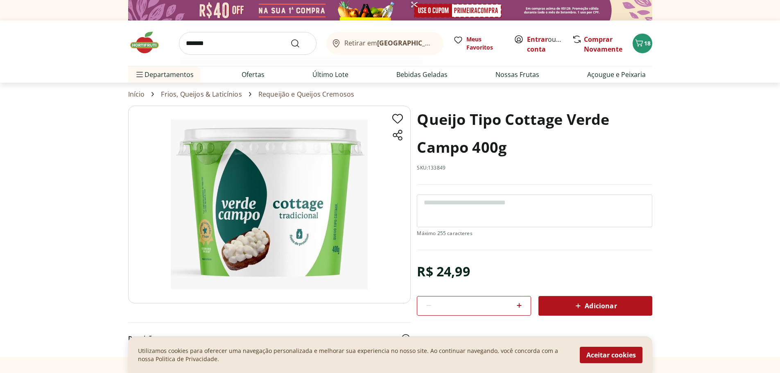
type input "*******"
click at [290, 39] on button "Submit Search" at bounding box center [300, 44] width 20 height 10
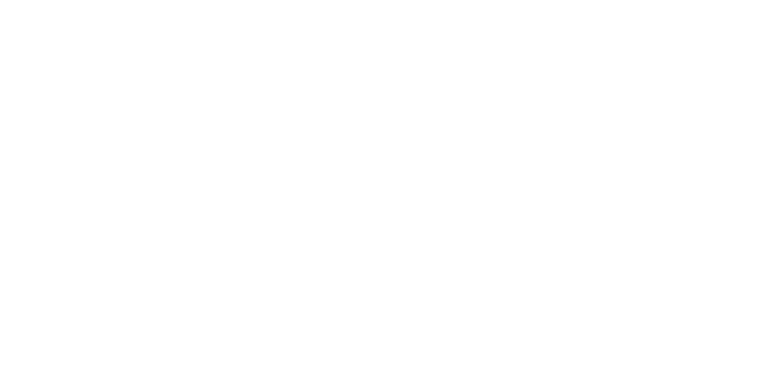
select select "**********"
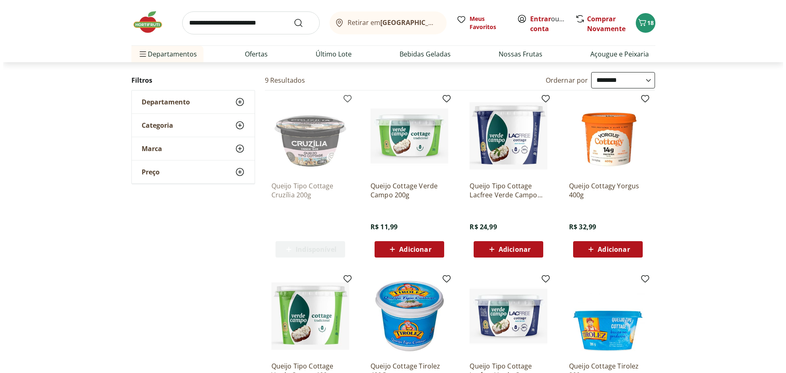
scroll to position [82, 0]
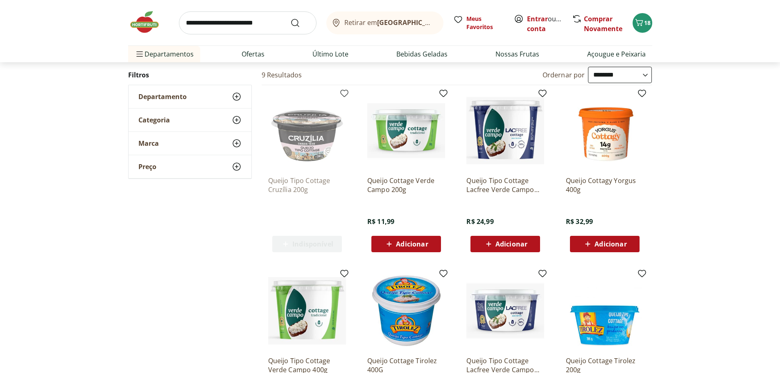
click at [417, 243] on span "Adicionar" at bounding box center [412, 244] width 32 height 7
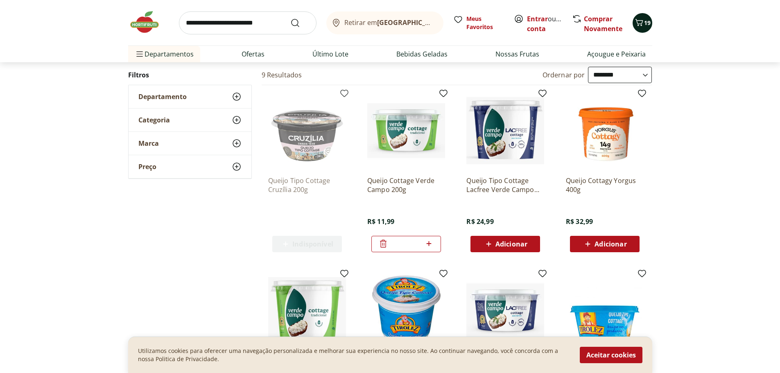
click at [640, 19] on icon "Carrinho" at bounding box center [640, 23] width 10 height 10
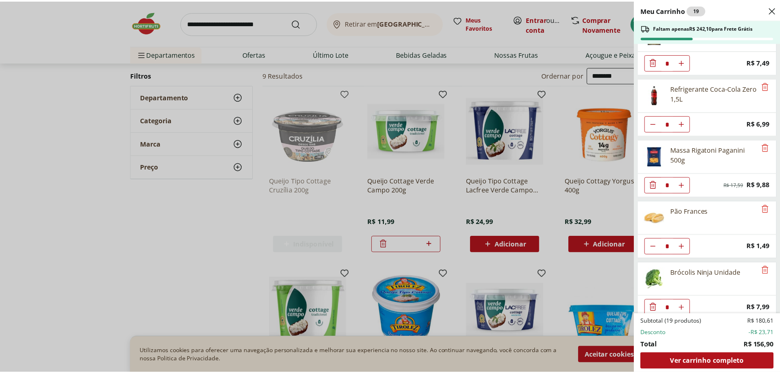
scroll to position [164, 0]
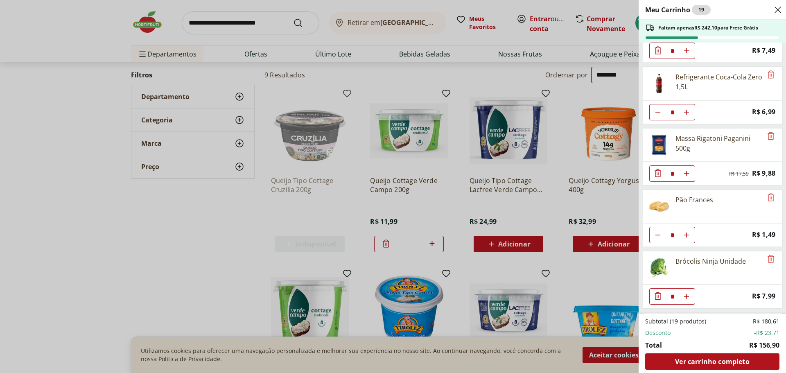
click at [104, 258] on div "Meu Carrinho 19 Faltam apenas R$ 242,10 para Frete Grátis Filé de Tilápia Conge…" at bounding box center [393, 186] width 786 height 373
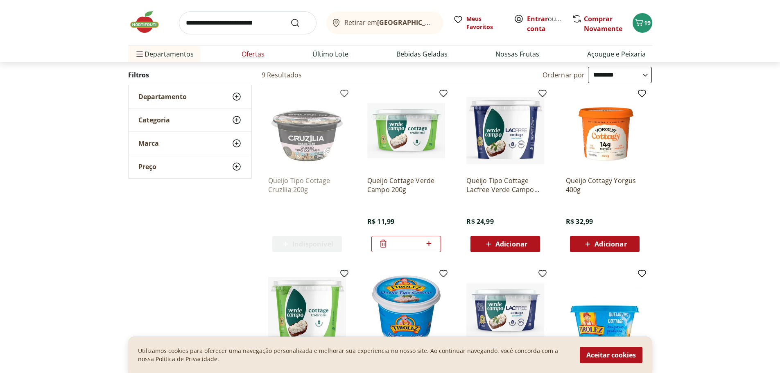
click at [242, 52] on link "Ofertas" at bounding box center [253, 54] width 23 height 10
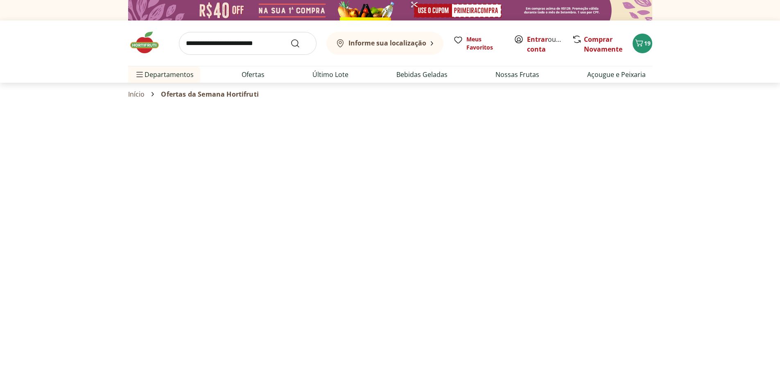
select select "**********"
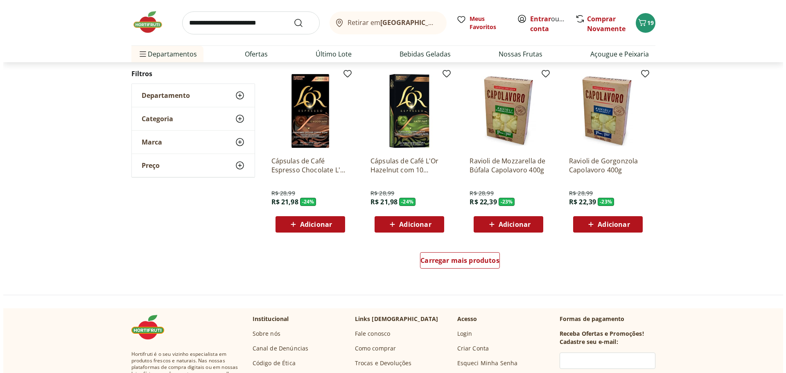
scroll to position [410, 0]
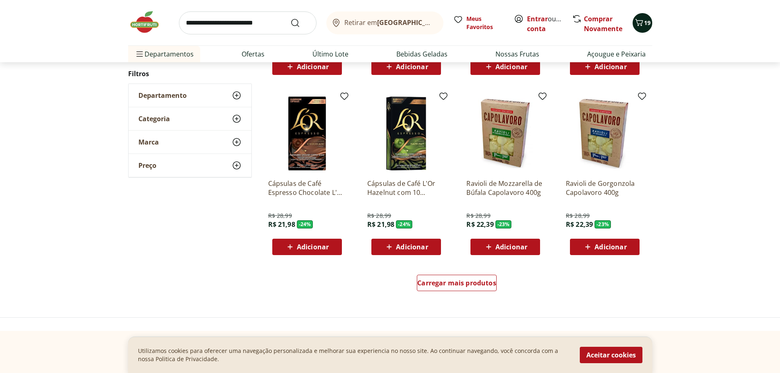
click at [646, 27] on button "19" at bounding box center [643, 23] width 20 height 20
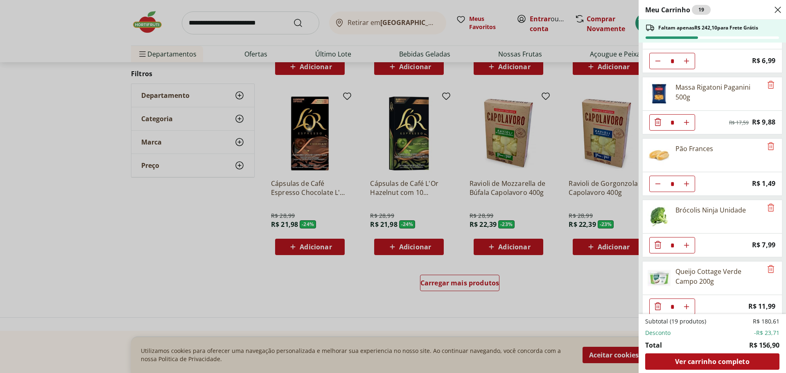
scroll to position [223, 0]
